Goal: Information Seeking & Learning: Learn about a topic

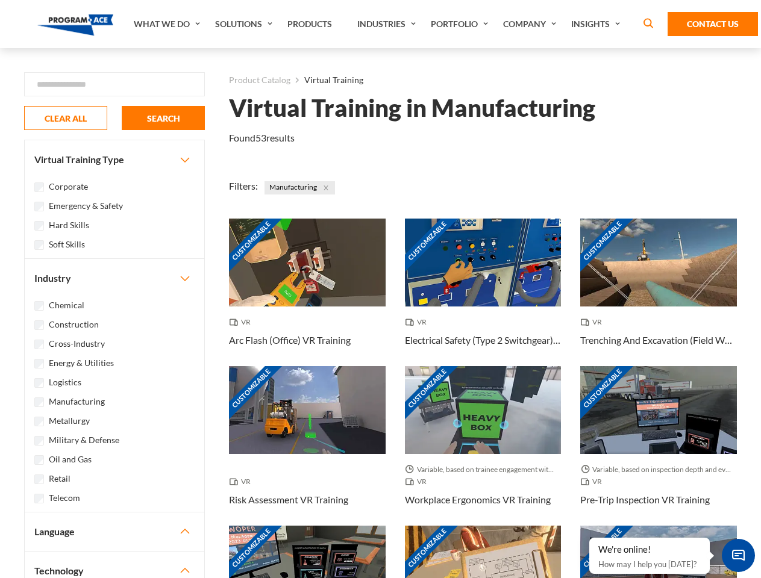
click at [168, 24] on link "What We Do" at bounding box center [168, 24] width 81 height 48
click at [245, 24] on link "Solutions" at bounding box center [245, 24] width 72 height 48
click at [388, 24] on link "Industries" at bounding box center [387, 24] width 73 height 48
click at [532, 24] on link "Company" at bounding box center [531, 24] width 68 height 48
click at [597, 24] on link "Insights" at bounding box center [597, 24] width 64 height 48
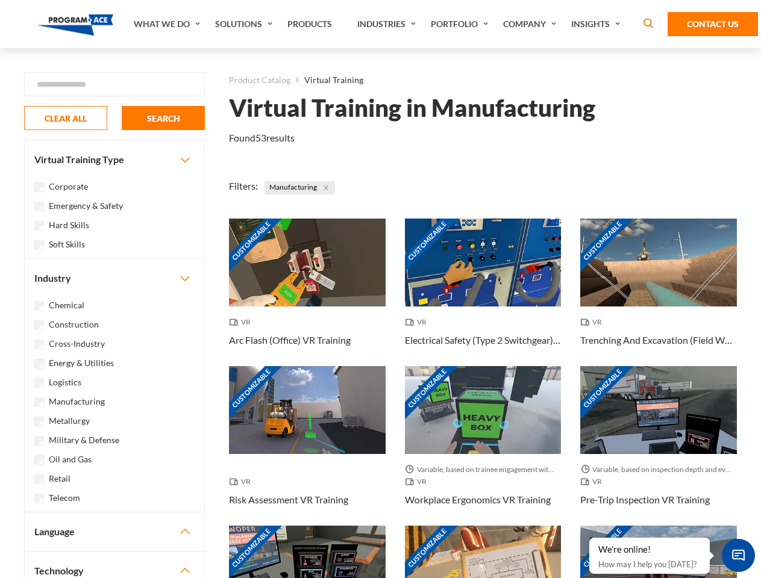
click at [0, 0] on div "Blog White Papers News" at bounding box center [0, 0] width 0 height 0
click at [0, 0] on strong "How Virtual Learning Can Enhance Workforce Productivity: A Guide for L&D Manage…" at bounding box center [0, 0] width 0 height 0
click at [738, 555] on span "Minimize live chat window" at bounding box center [738, 556] width 44 height 44
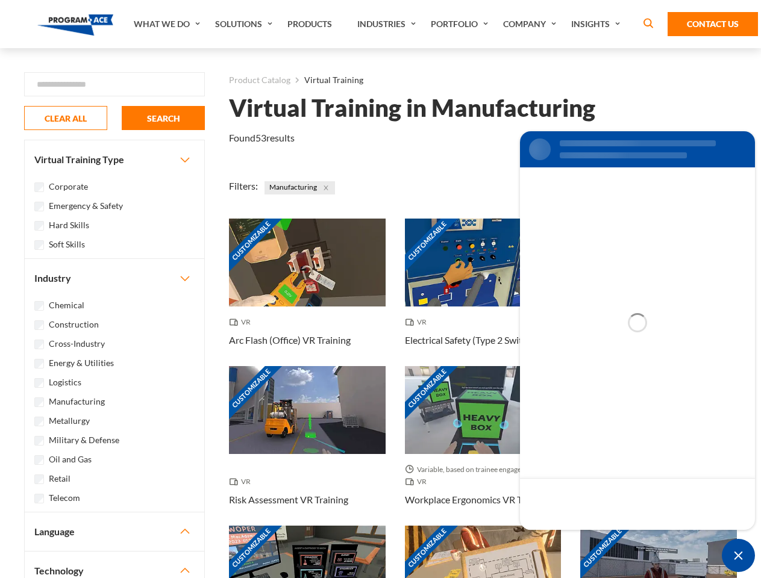
click at [590, 538] on div "Customizable" at bounding box center [658, 570] width 157 height 88
